Goal: Task Accomplishment & Management: Complete application form

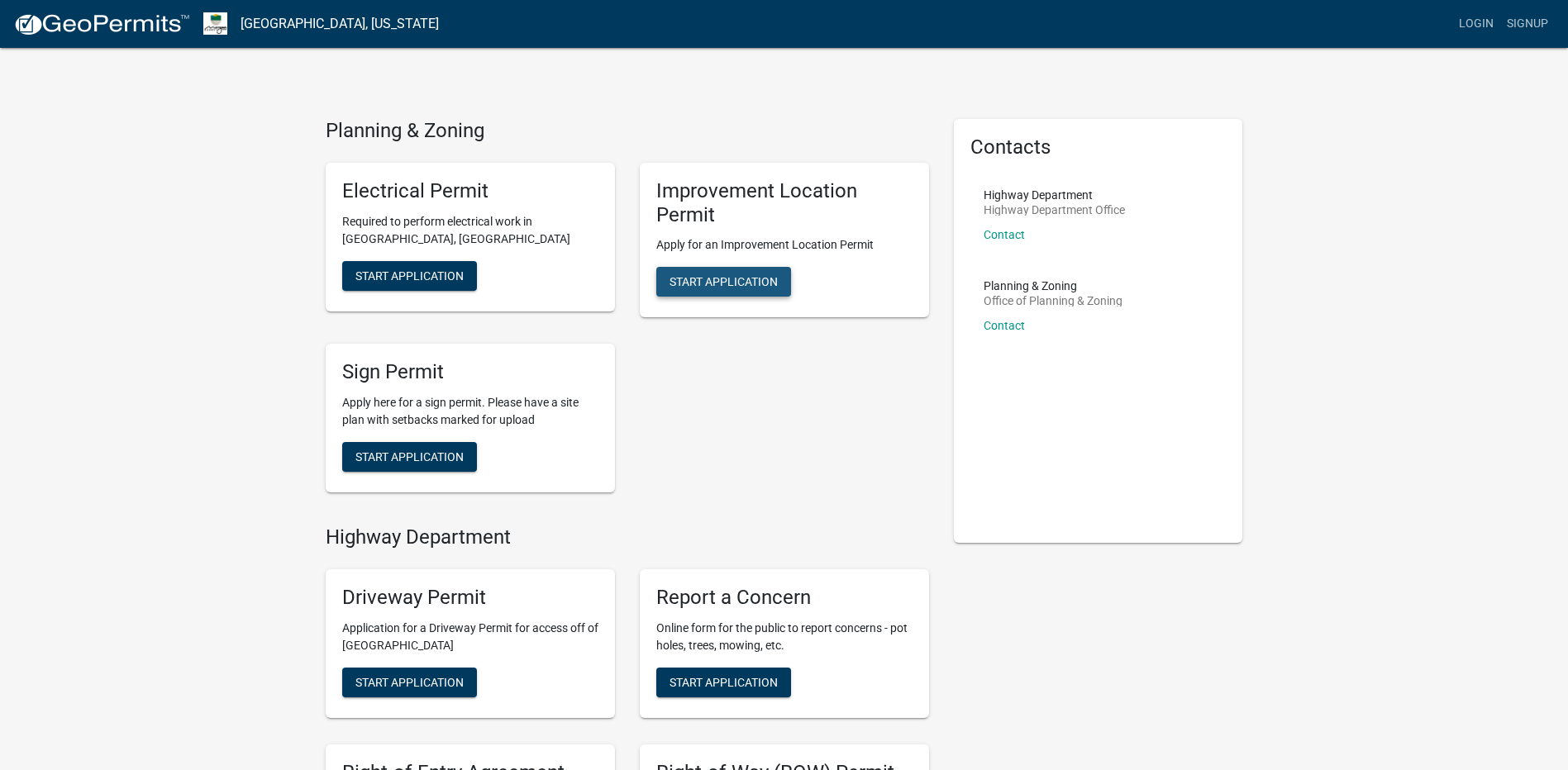
click at [758, 281] on span "Start Application" at bounding box center [723, 282] width 108 height 14
click at [1471, 23] on link "Login" at bounding box center [1475, 23] width 48 height 32
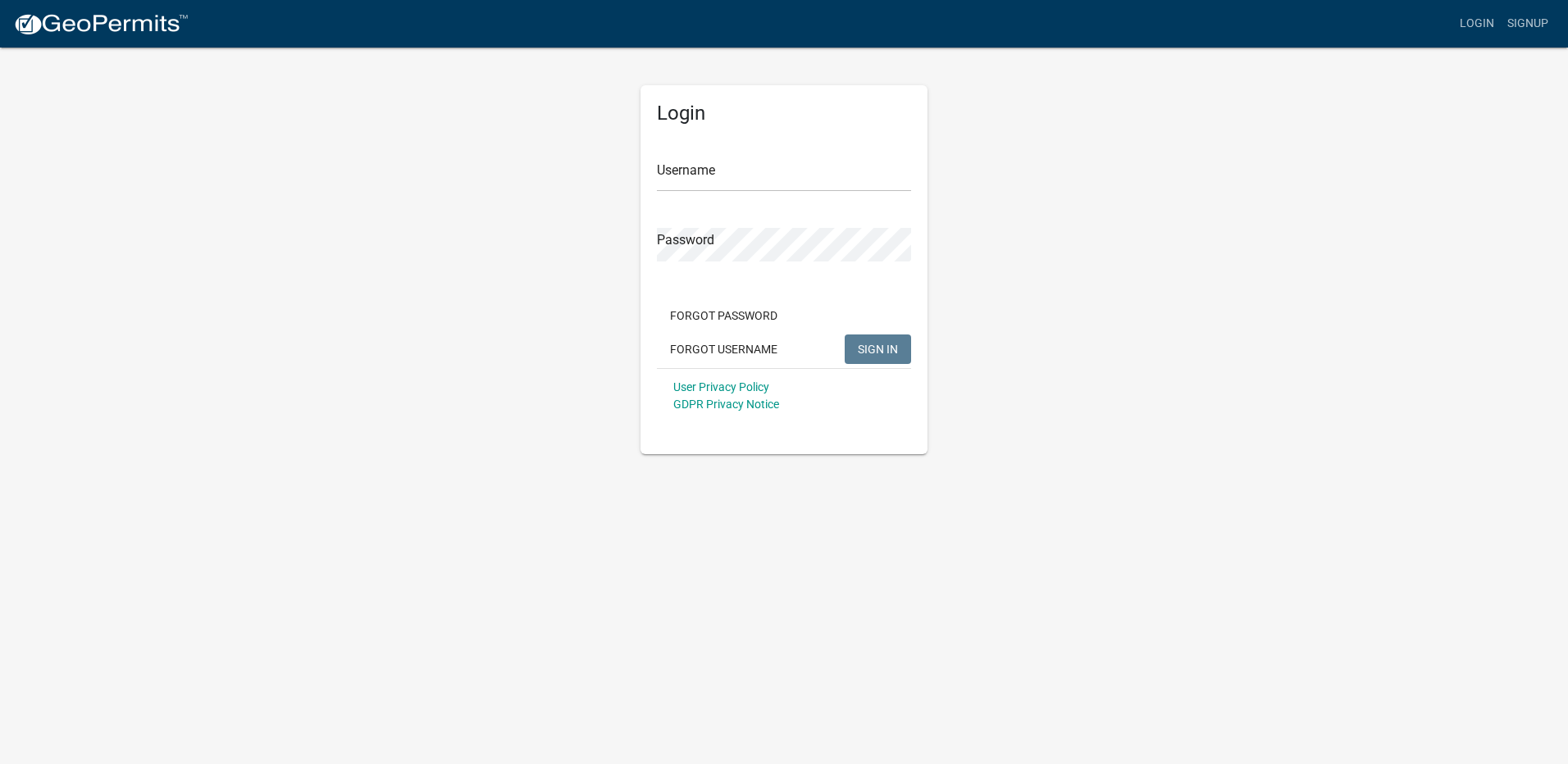
click at [483, 220] on div "Login Username Password Forgot Password Forgot Username SIGN IN User Privacy Po…" at bounding box center [784, 249] width 935 height 408
click at [761, 172] on input "Username" at bounding box center [784, 175] width 254 height 34
paste input "jthompson@whickerconstruction.com"
type input "jthompson@whickerconstruction.com"
click at [467, 304] on div "Login Username jthompson@whickerconstruction.com Password Forgot Password Forgo…" at bounding box center [784, 249] width 935 height 408
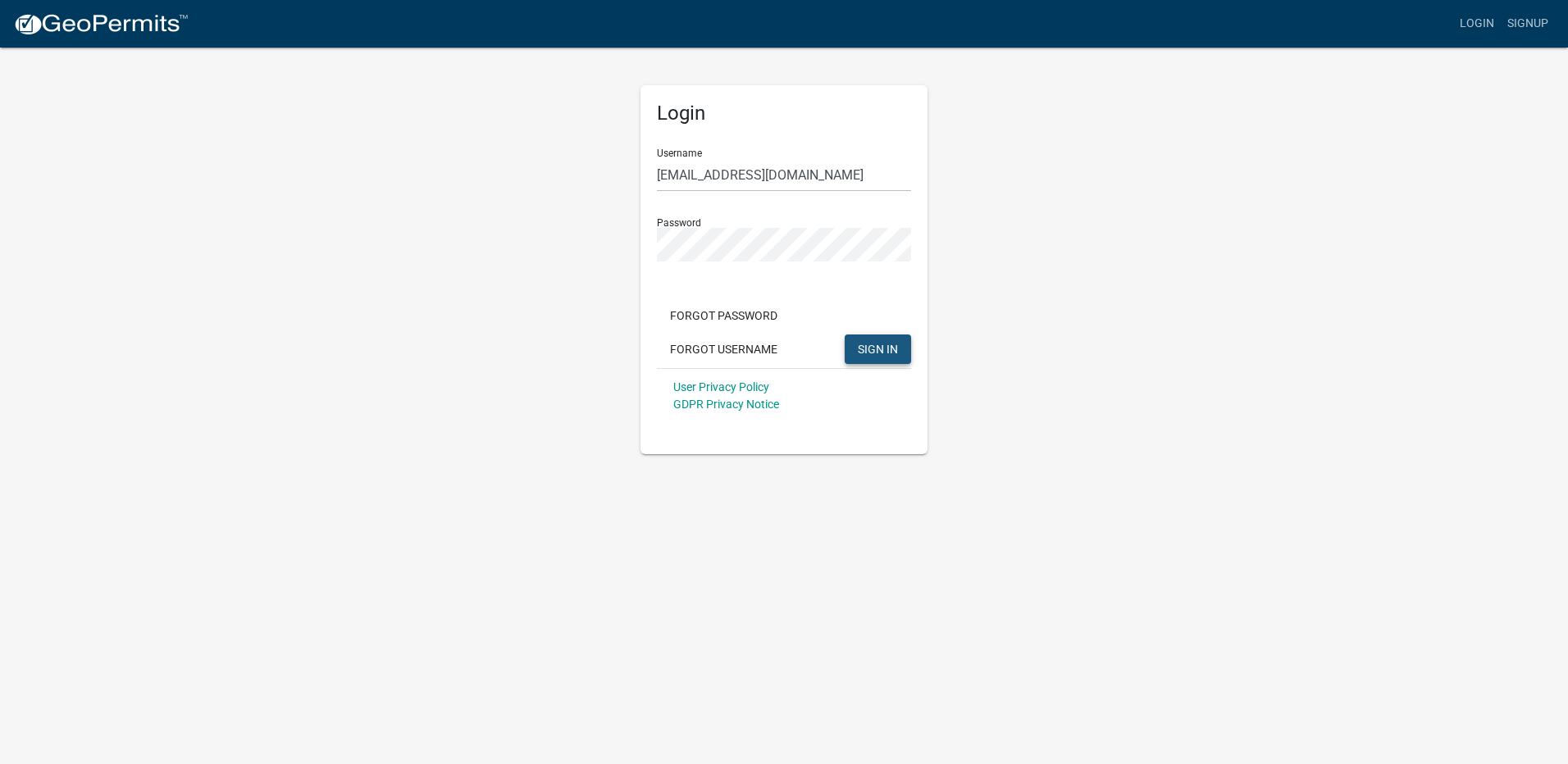
click at [875, 347] on span "SIGN IN" at bounding box center [878, 348] width 40 height 13
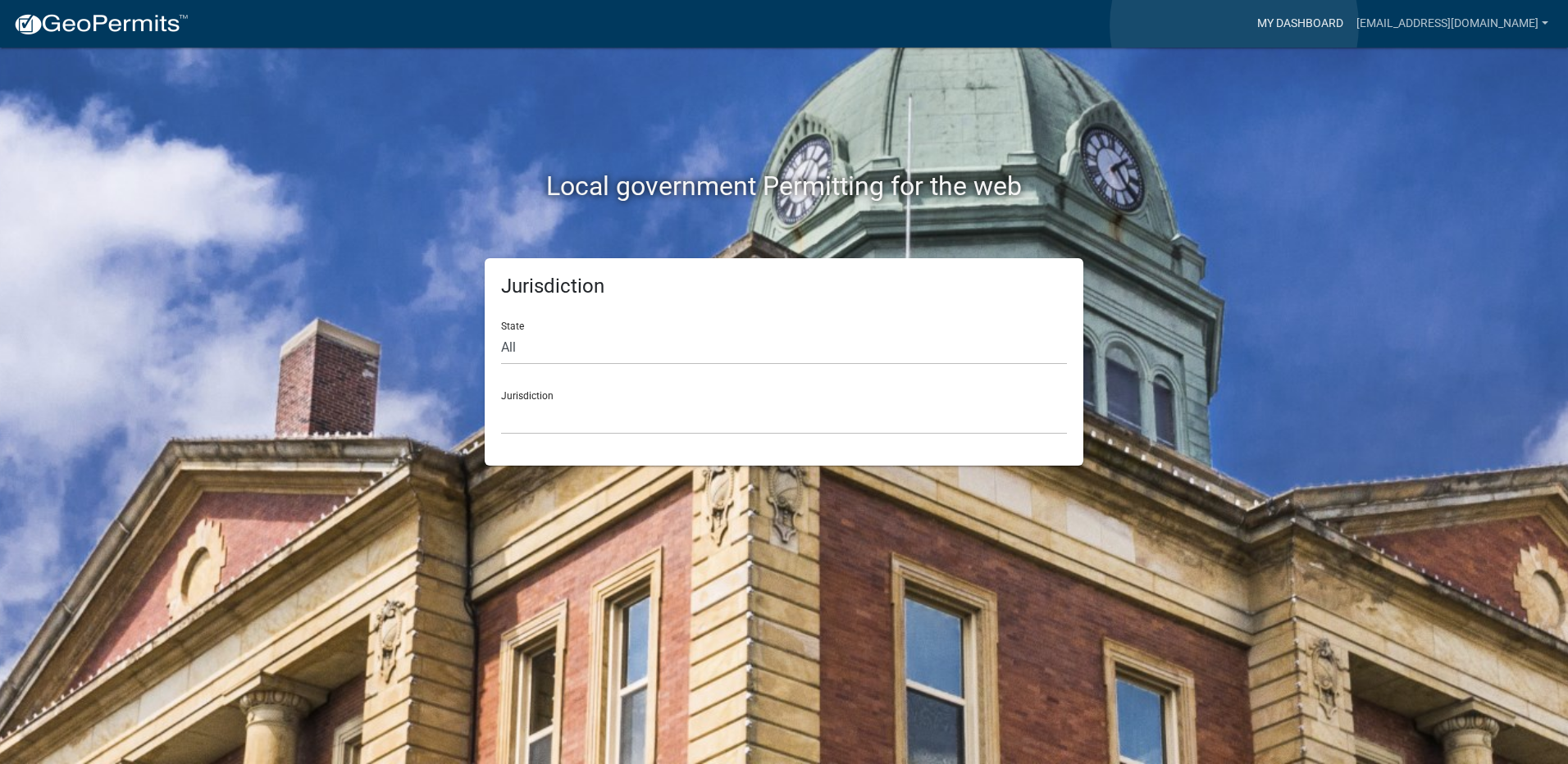
click at [1251, 25] on link "My Dashboard" at bounding box center [1300, 23] width 99 height 31
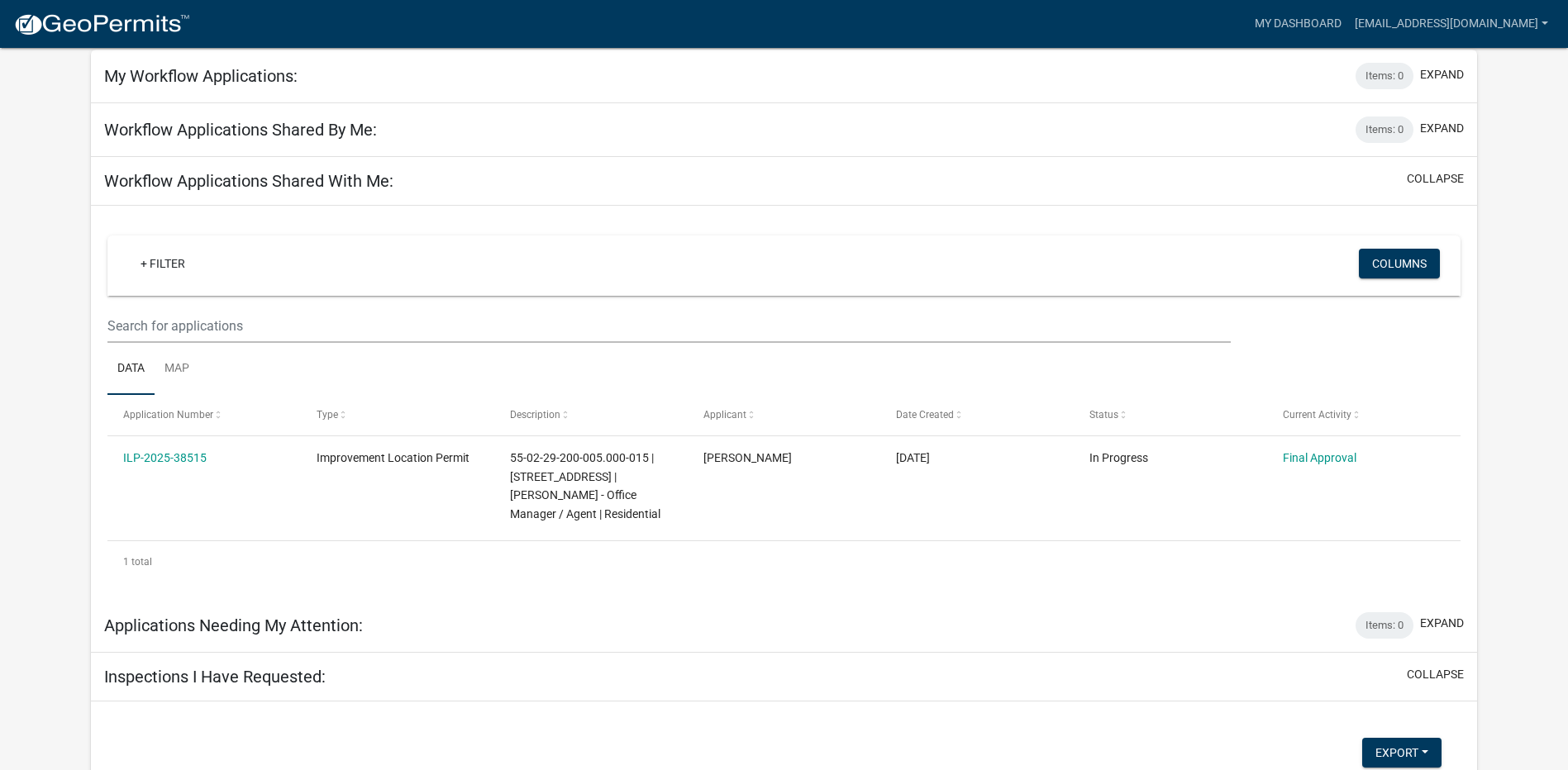
scroll to position [84, 0]
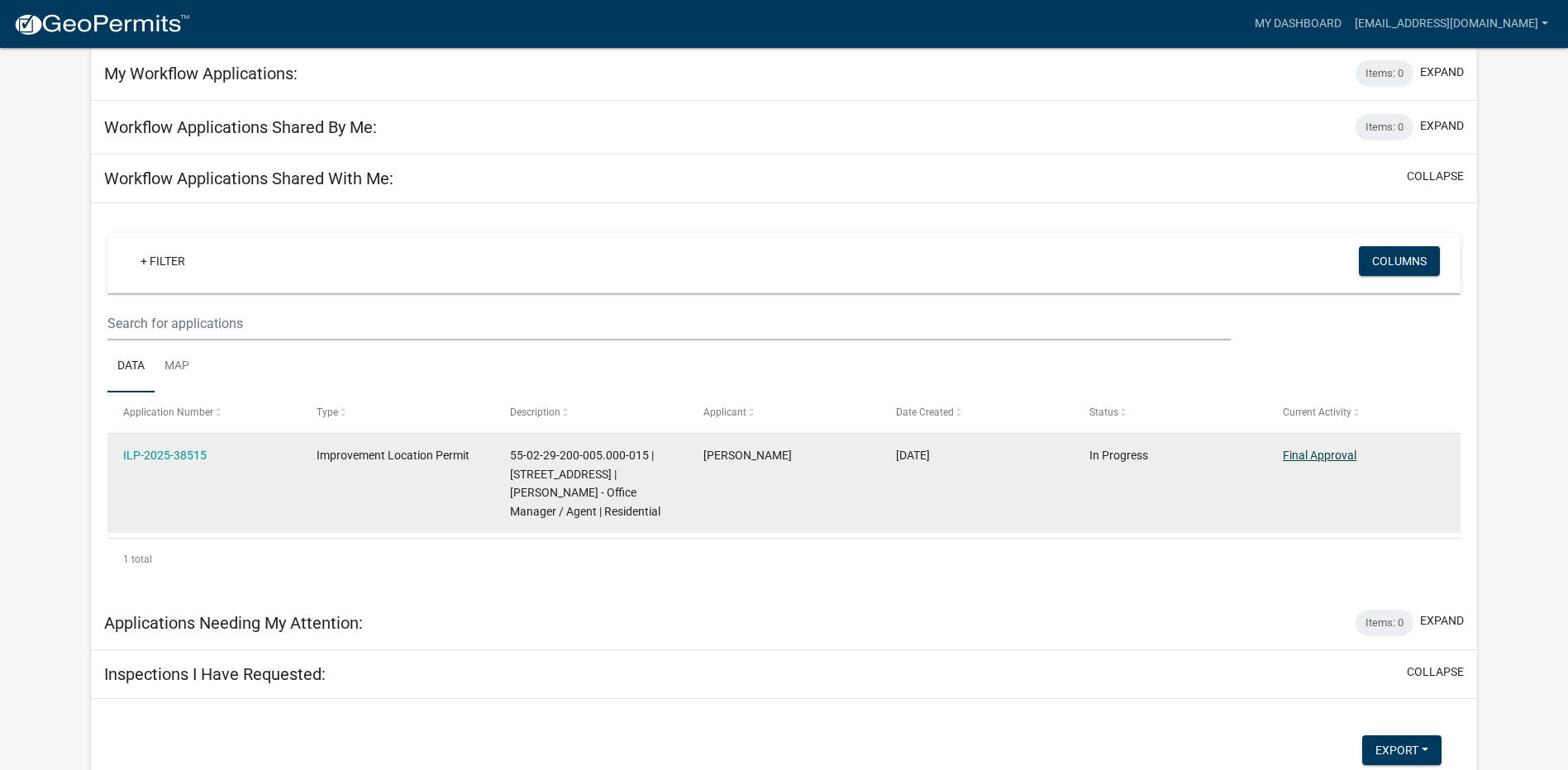
click at [1319, 457] on link "Final Approval" at bounding box center [1319, 455] width 74 height 14
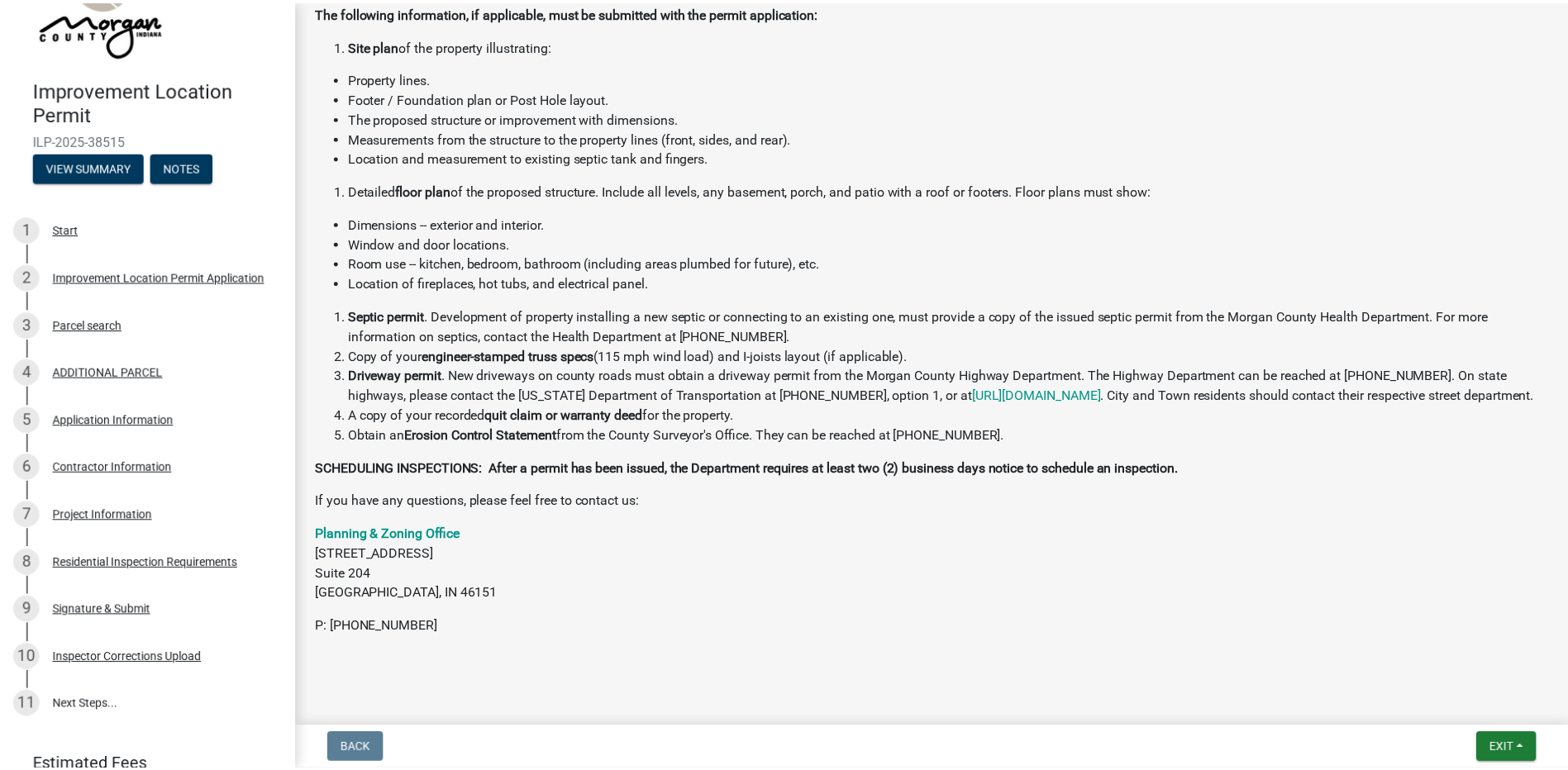
scroll to position [156, 0]
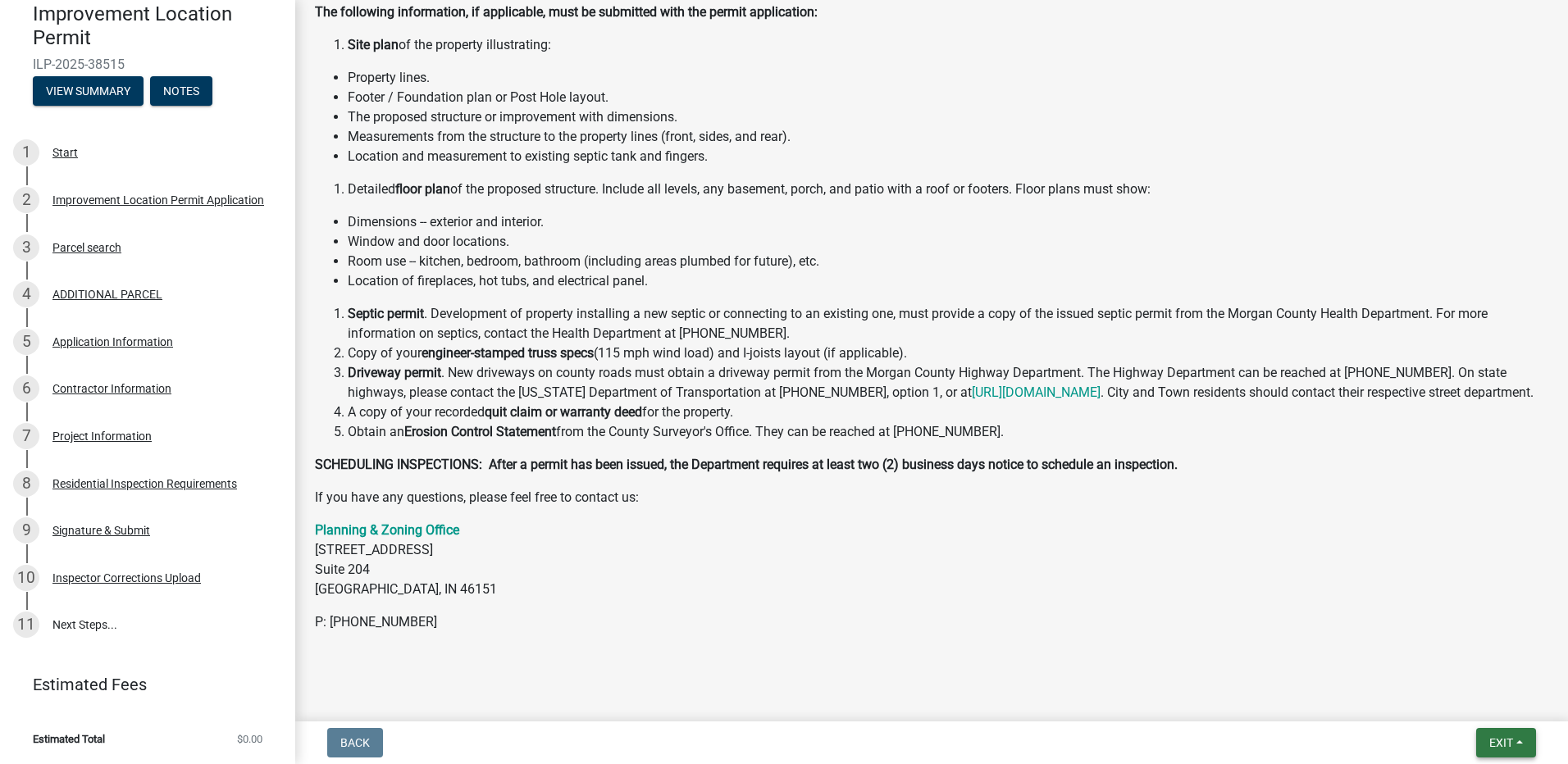
click at [1504, 743] on span "Exit" at bounding box center [1501, 743] width 24 height 13
click at [1450, 697] on button "Save & Exit" at bounding box center [1471, 701] width 131 height 39
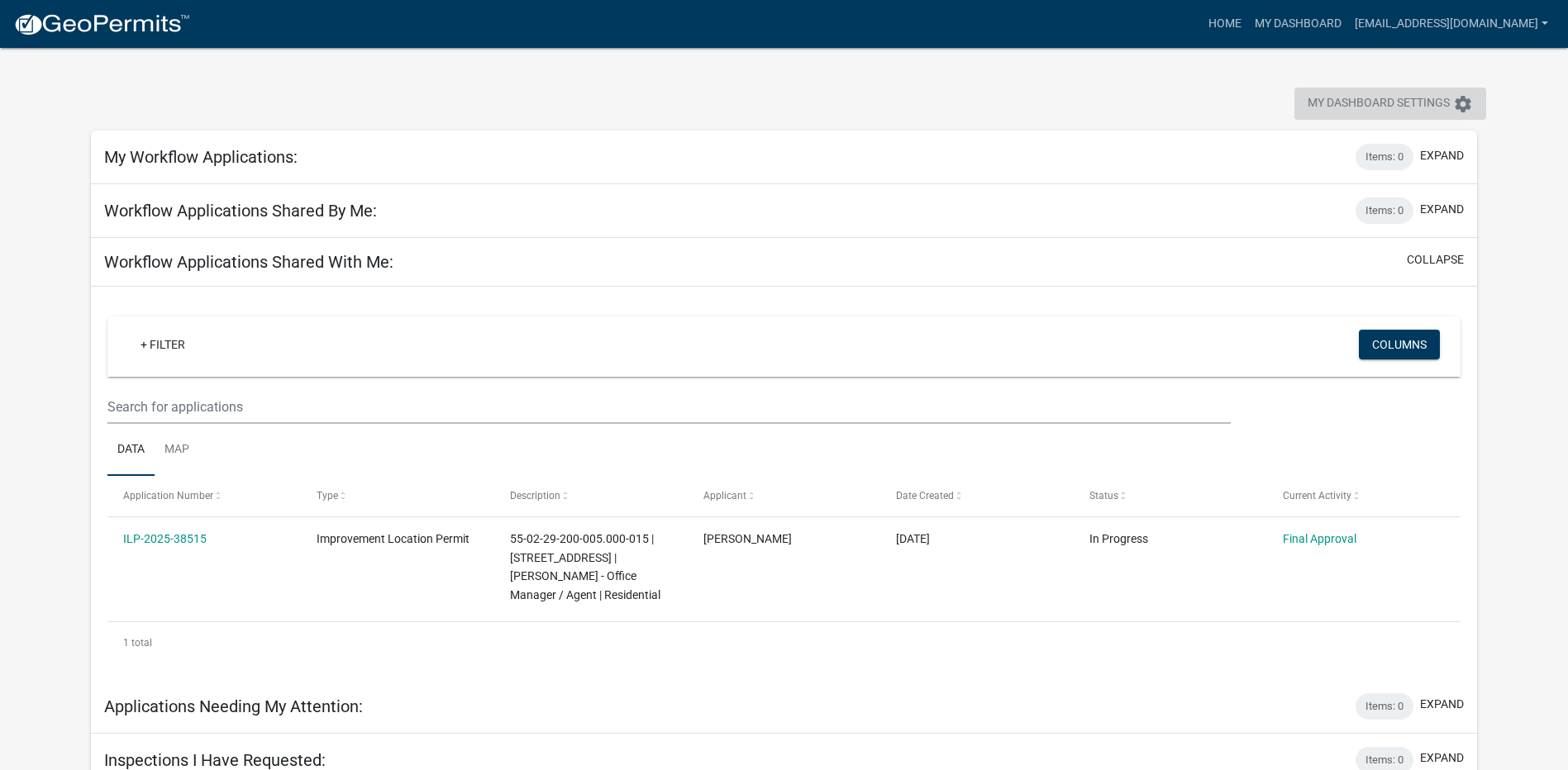
click at [1460, 108] on icon "settings" at bounding box center [1463, 104] width 20 height 20
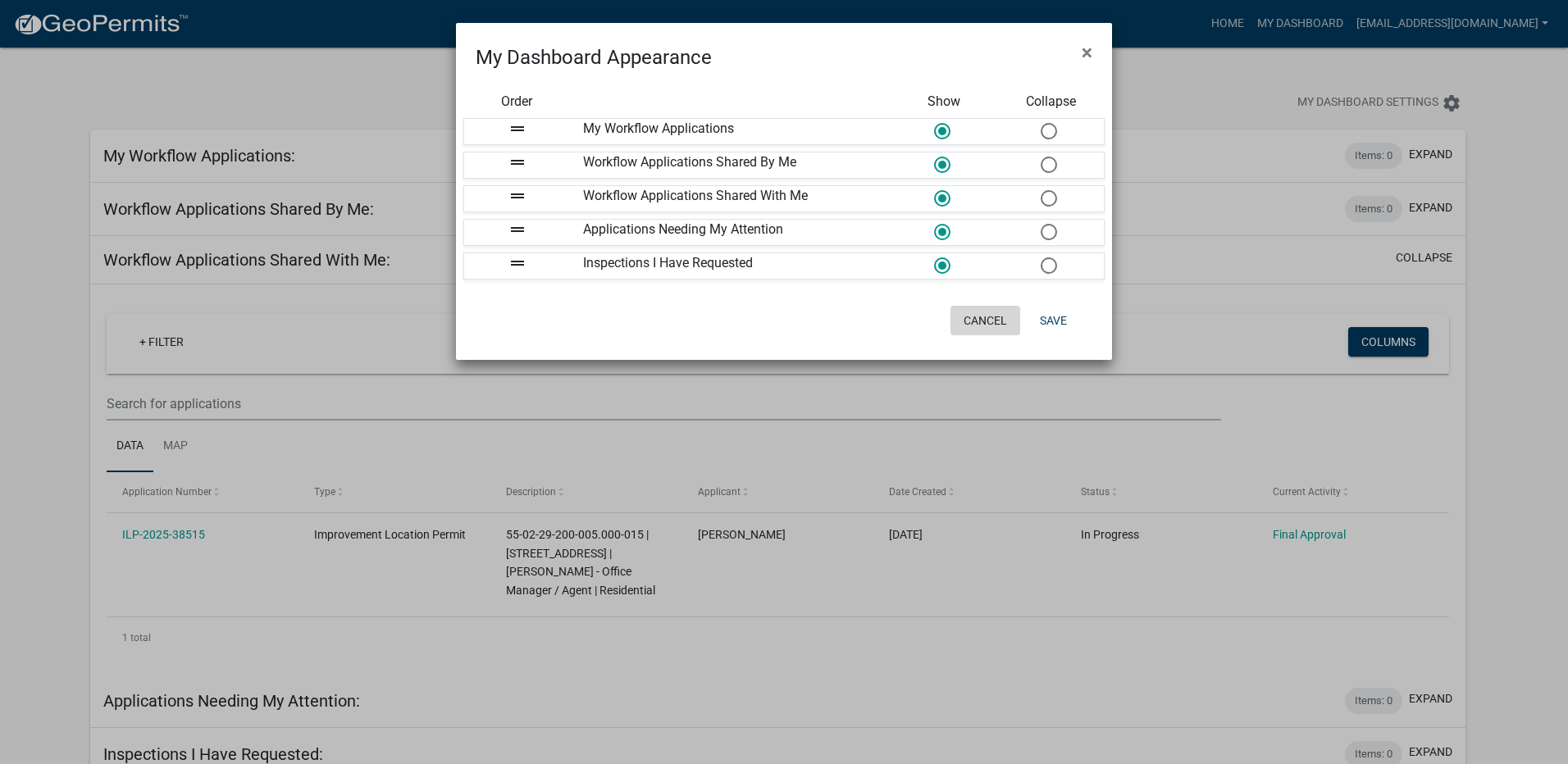
click at [982, 316] on button "Cancel" at bounding box center [986, 320] width 70 height 29
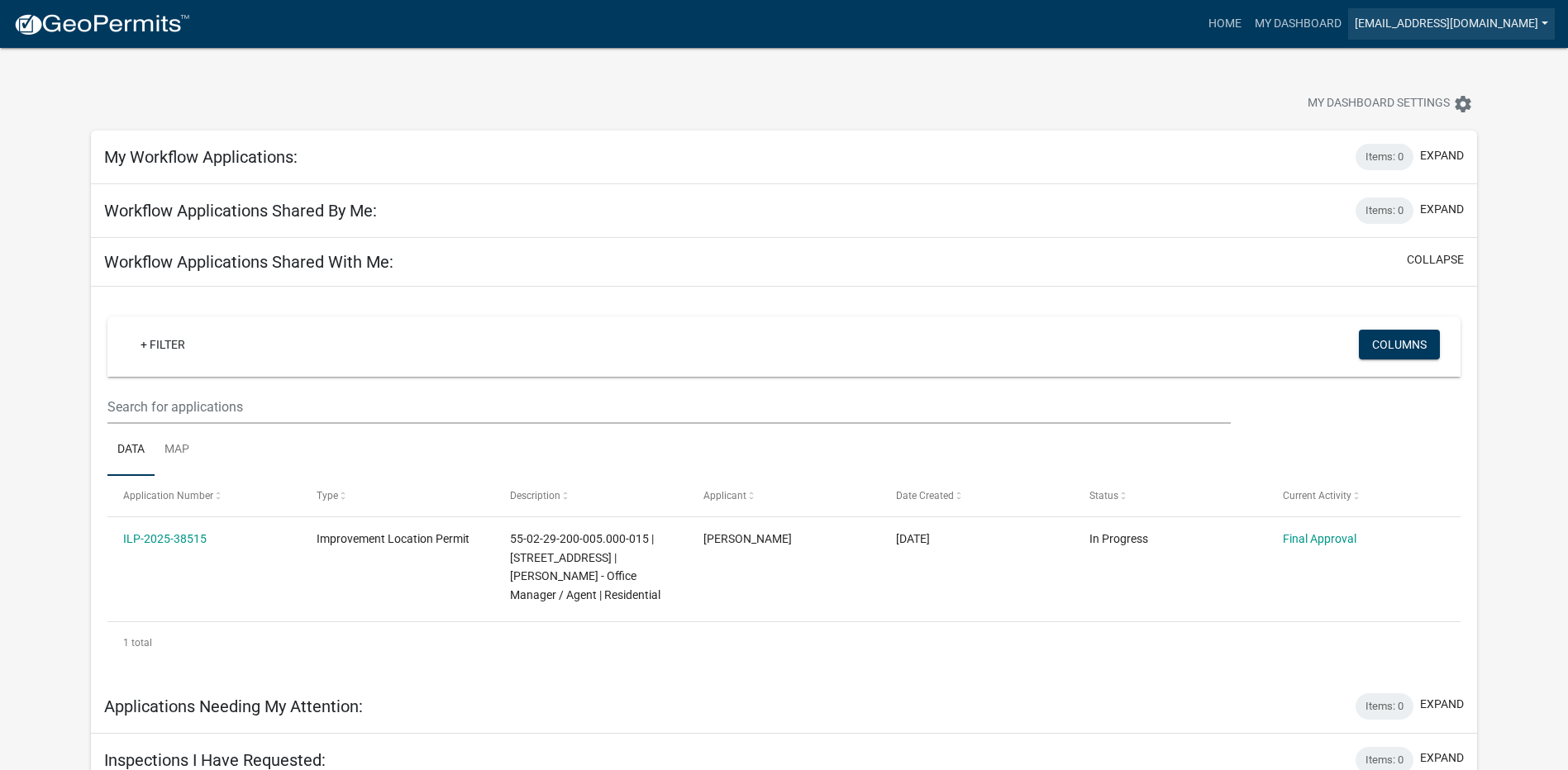
click at [1459, 26] on link "jthompson@whickerconstruction.com" at bounding box center [1451, 23] width 206 height 32
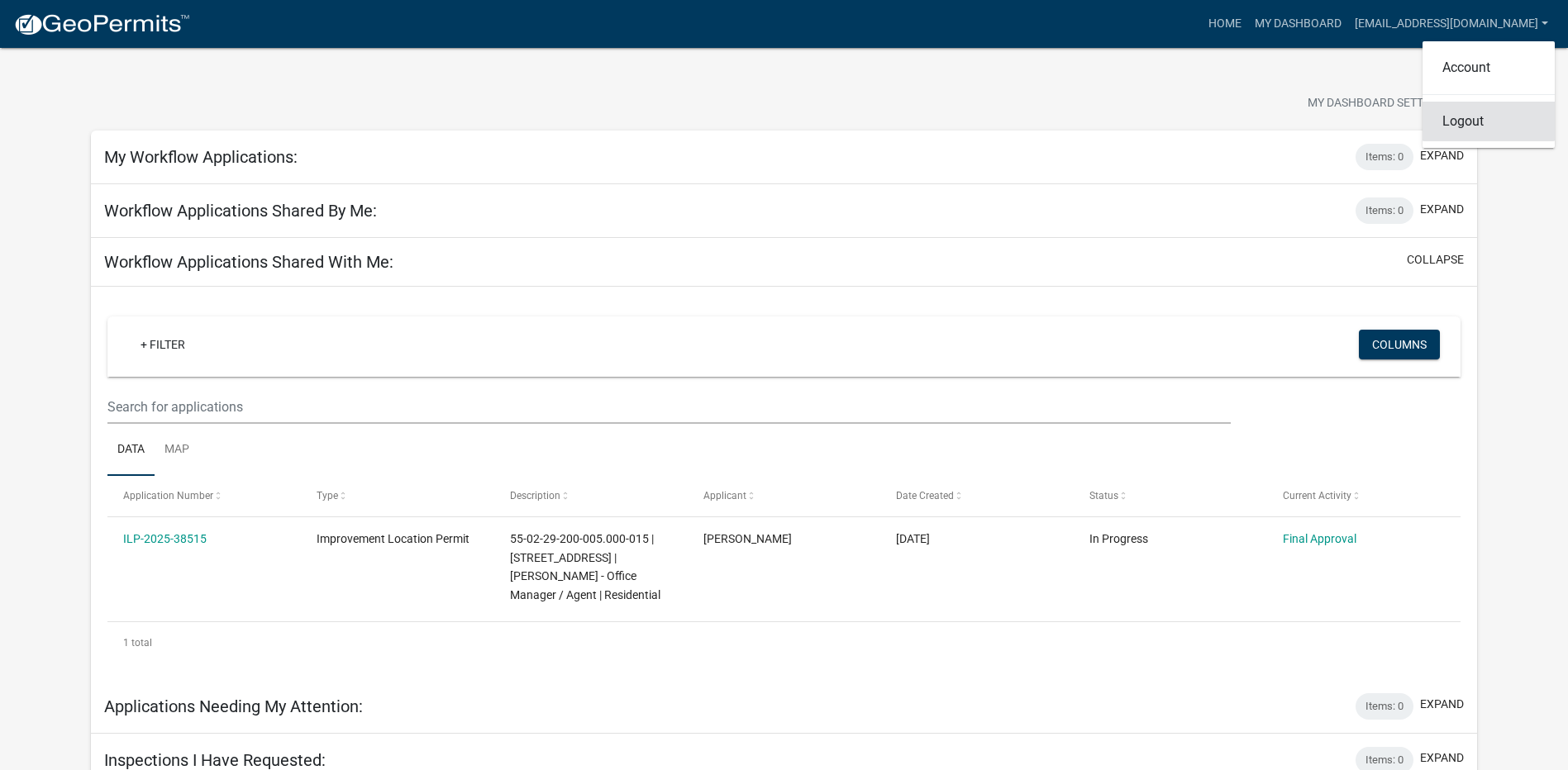
click at [1465, 124] on link "Logout" at bounding box center [1488, 122] width 132 height 40
